Goal: Ask a question

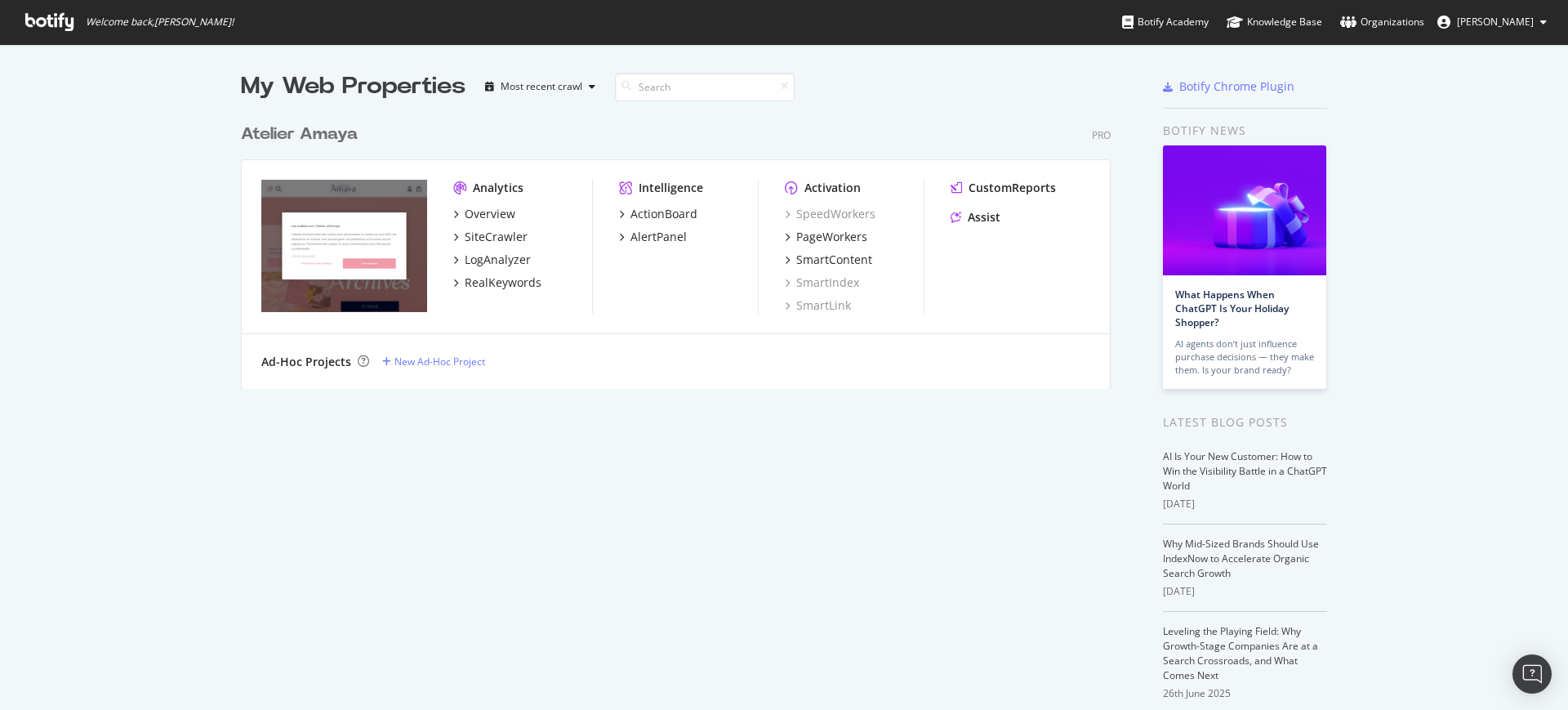
scroll to position [695, 1538]
click at [977, 209] on div "Assist" at bounding box center [985, 217] width 32 height 16
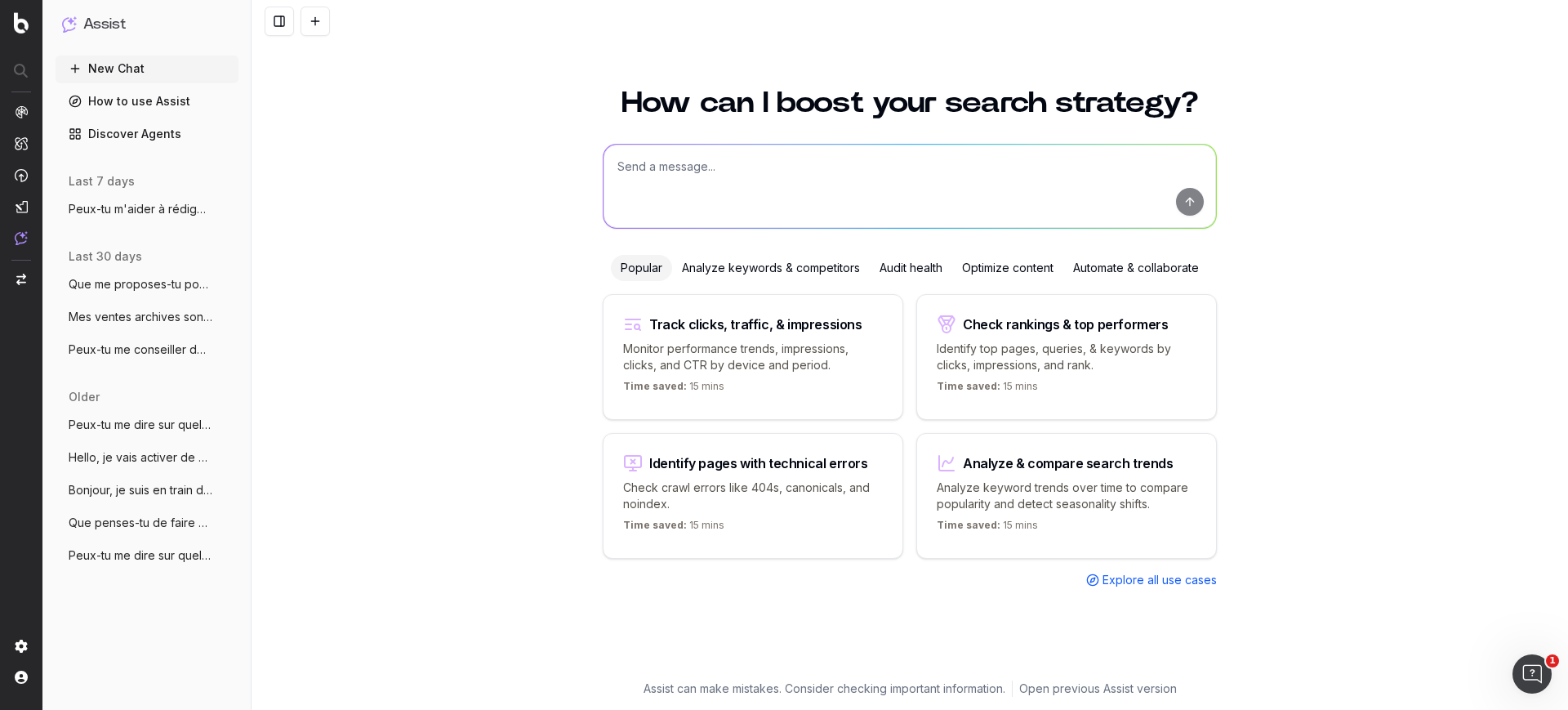
click at [142, 416] on span "Peux-tu me dire sur quels mot-clés je do" at bounding box center [140, 424] width 143 height 16
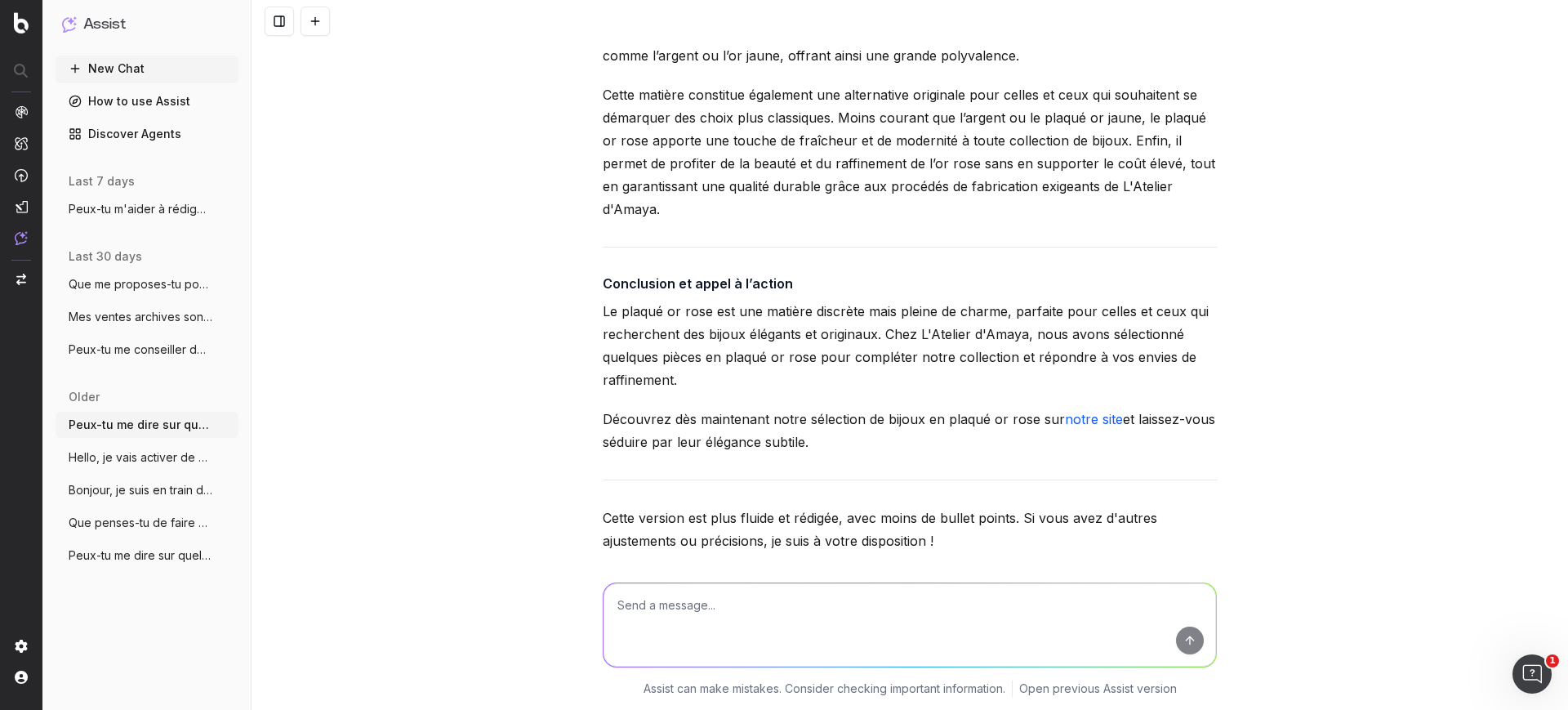
scroll to position [17534, 0]
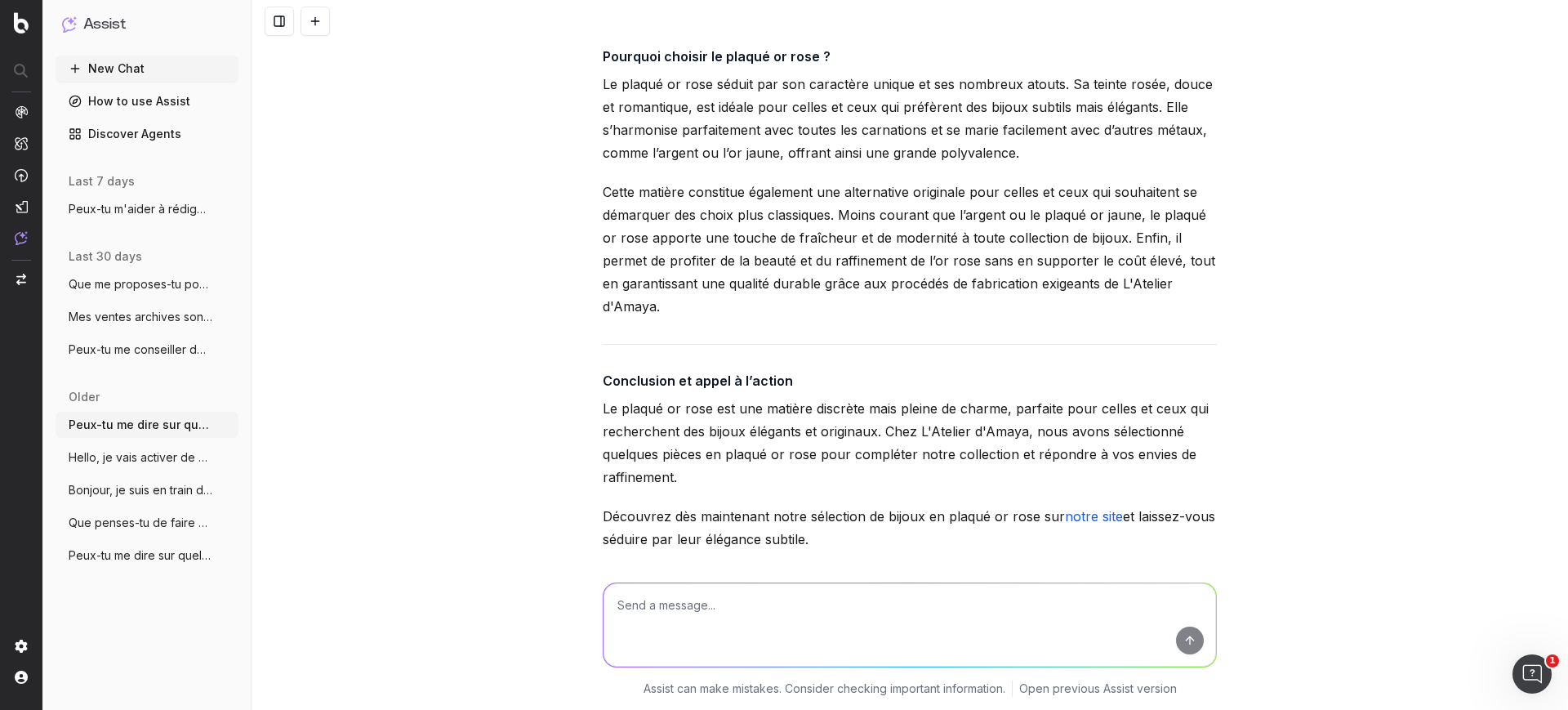
click at [111, 315] on span "Mes ventes archives sont terminées sur m" at bounding box center [140, 317] width 143 height 16
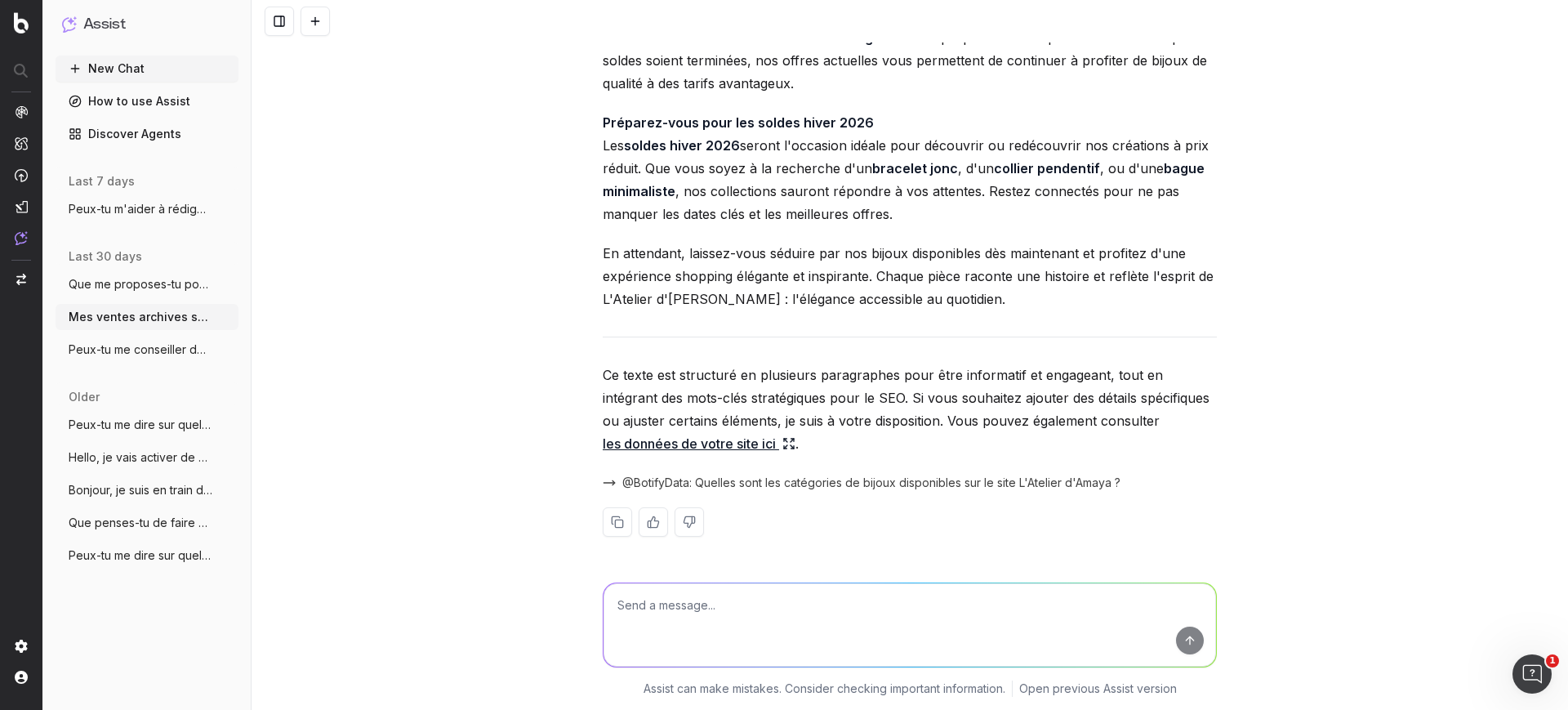
scroll to position [2558, 0]
click at [656, 443] on link "les données de votre site ici" at bounding box center [698, 444] width 193 height 23
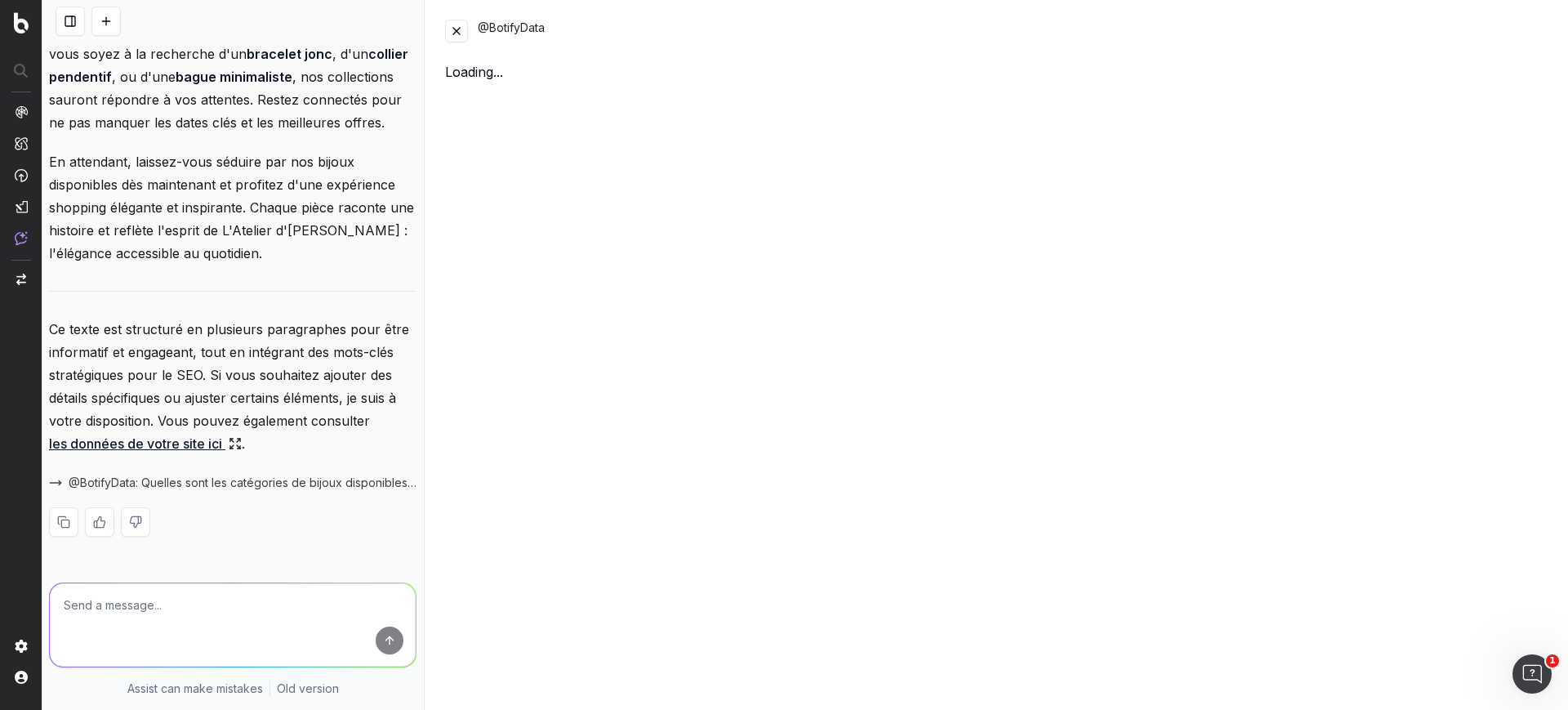
scroll to position [3656, 0]
click at [449, 29] on button at bounding box center [456, 31] width 23 height 23
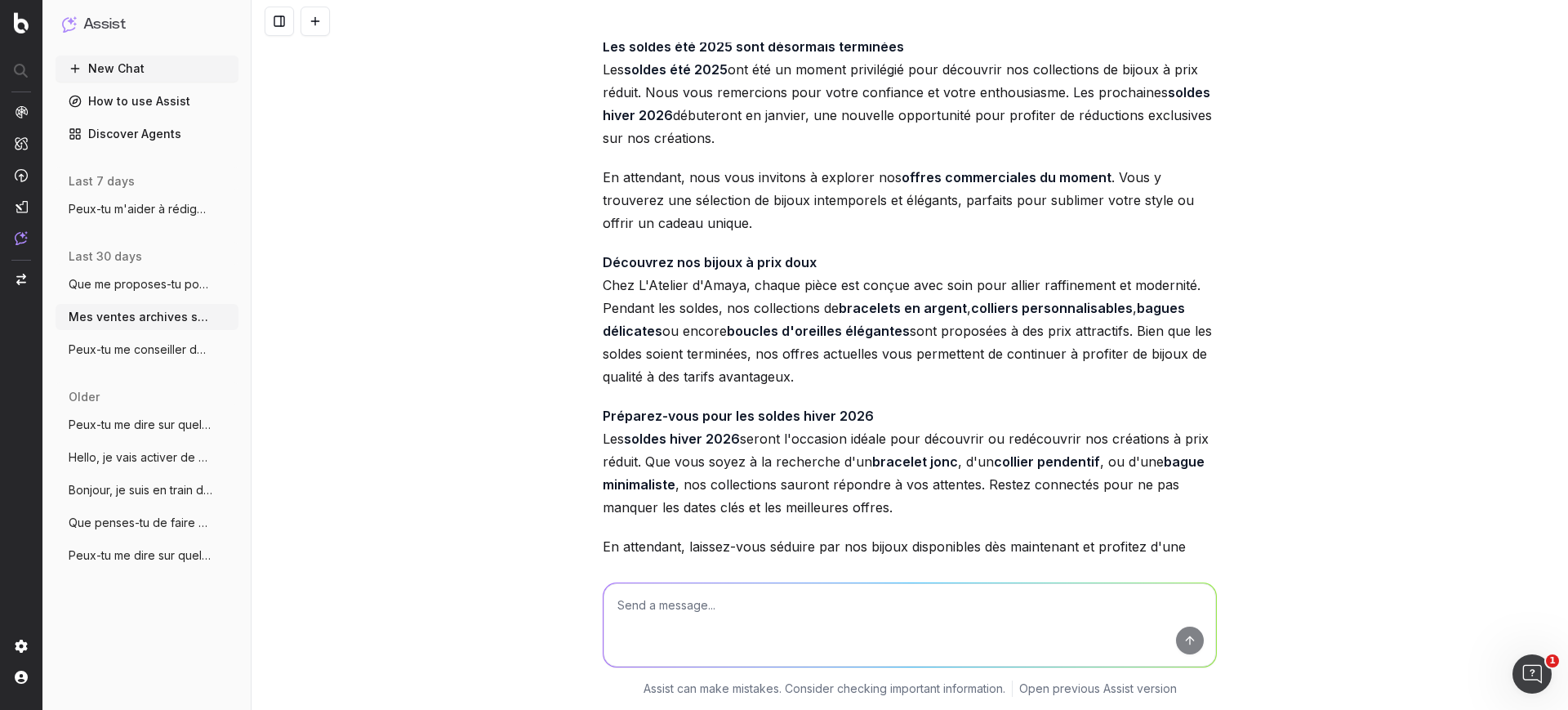
scroll to position [2252, 0]
